Goal: Navigation & Orientation: Find specific page/section

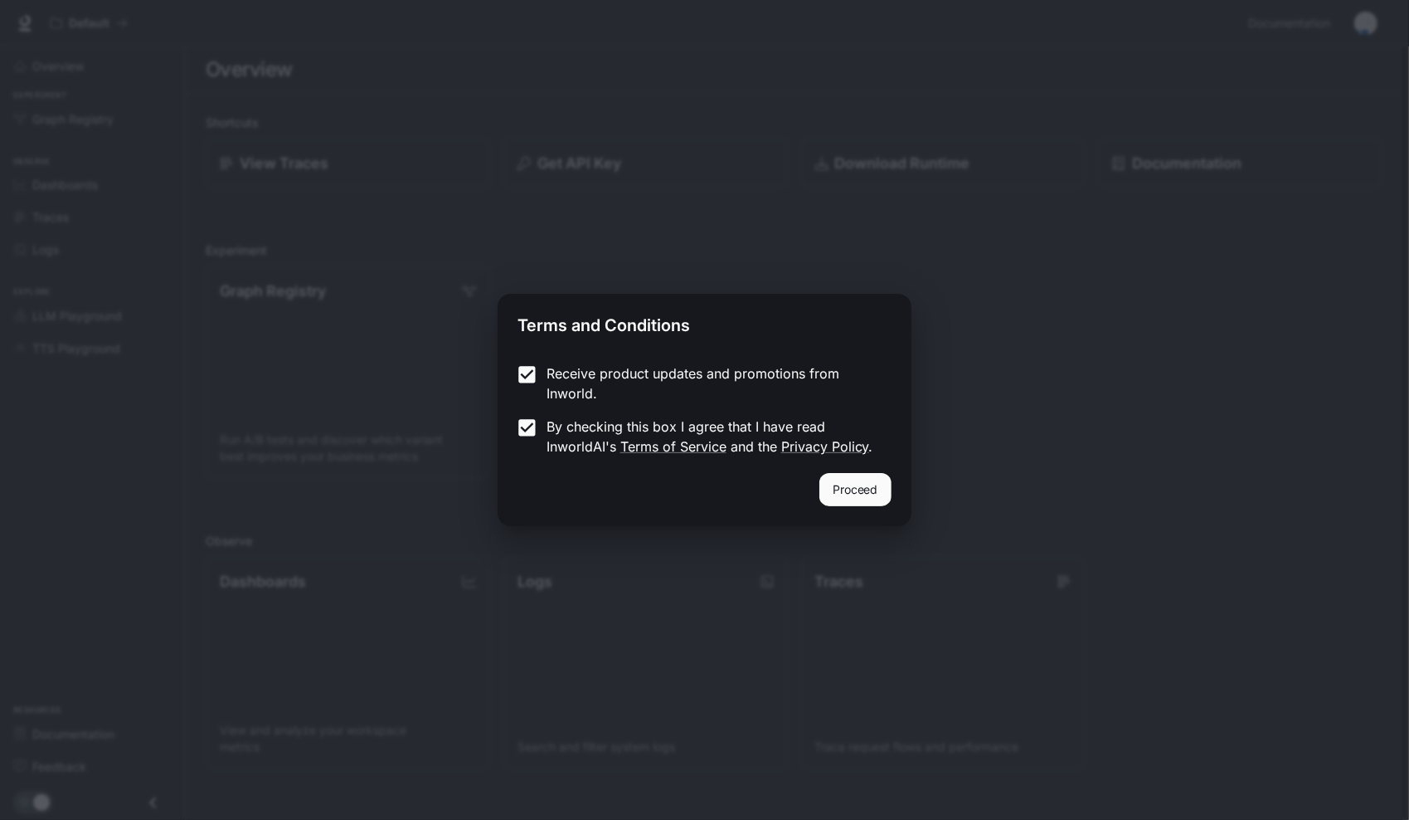
click at [869, 484] on button "Proceed" at bounding box center [856, 489] width 72 height 33
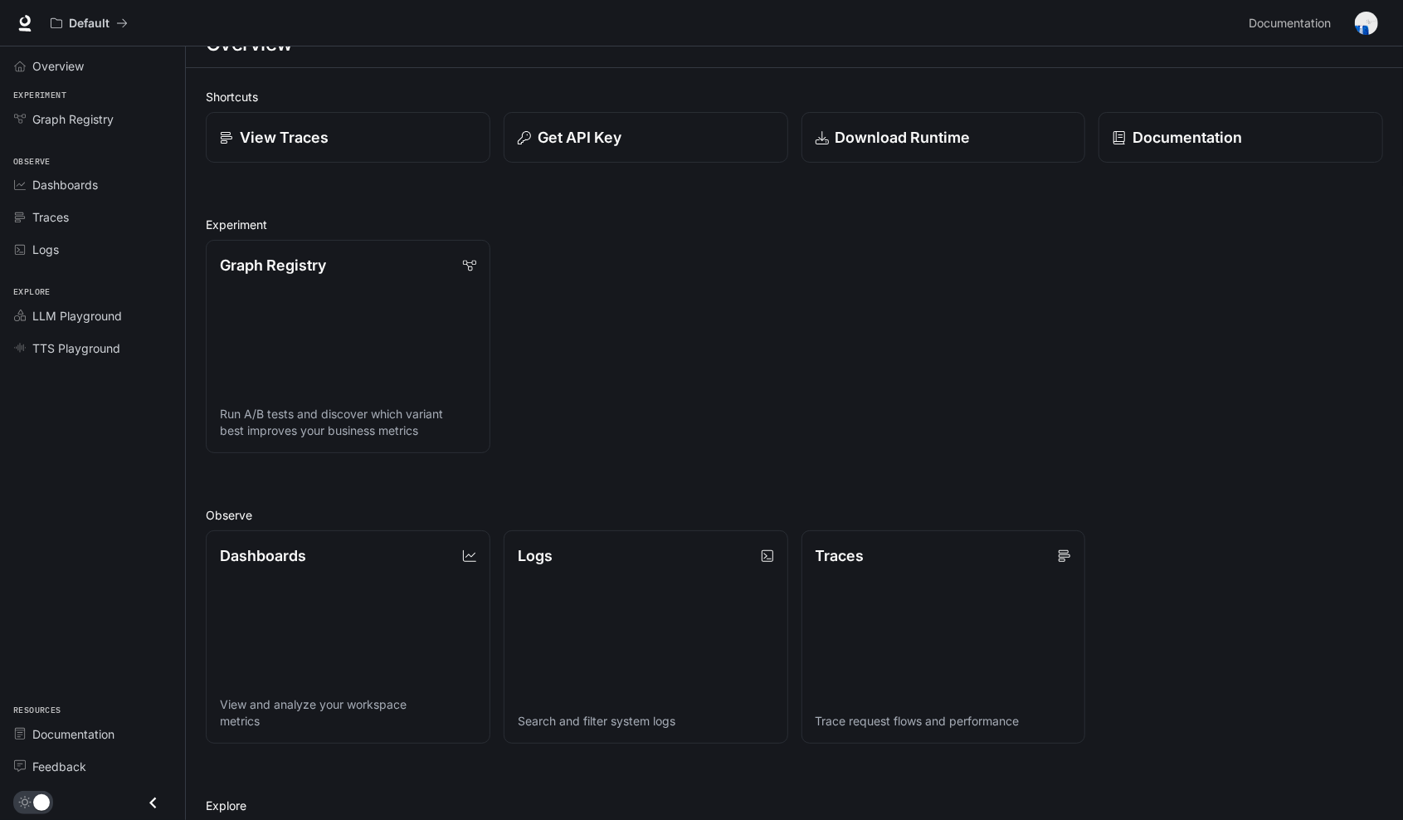
scroll to position [24, 0]
